Goal: Check status

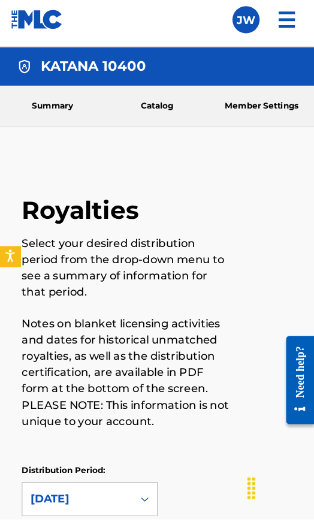
scroll to position [12, 0]
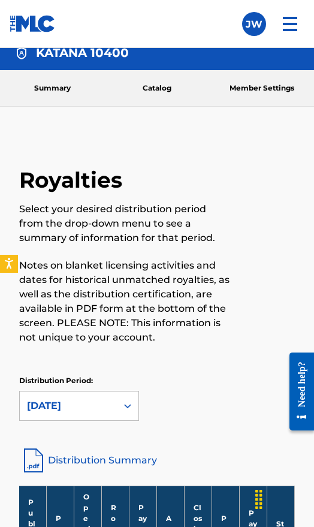
click at [56, 81] on link "Summary" at bounding box center [52, 88] width 105 height 36
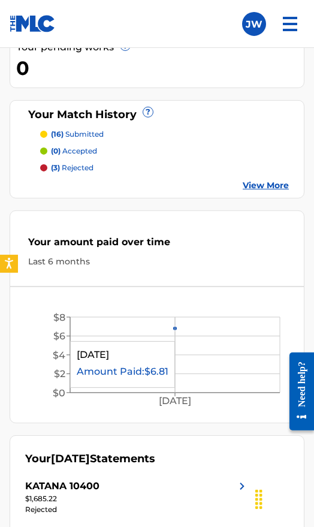
scroll to position [377, 0]
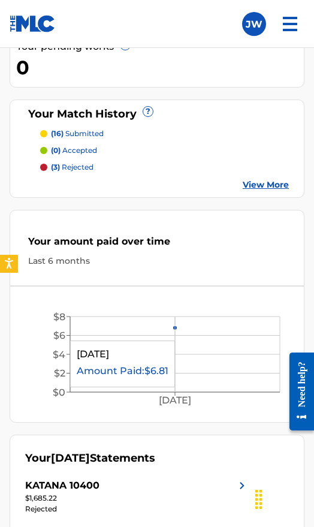
click at [185, 334] on icon "[DATE] $0 $2 $4 $6 $8" at bounding box center [157, 356] width 294 height 117
click at [148, 394] on div "Your [DATE] Statements KATANA 10400 $1,685.22 Rejected View More" at bounding box center [157, 492] width 295 height 117
click at [137, 394] on div "Your [DATE] Statements" at bounding box center [90, 458] width 130 height 16
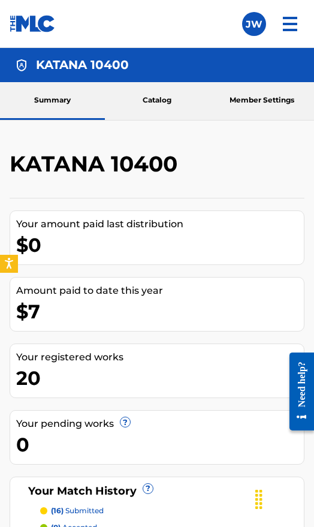
click at [158, 103] on link "Catalog" at bounding box center [157, 101] width 105 height 38
